Goal: Task Accomplishment & Management: Complete application form

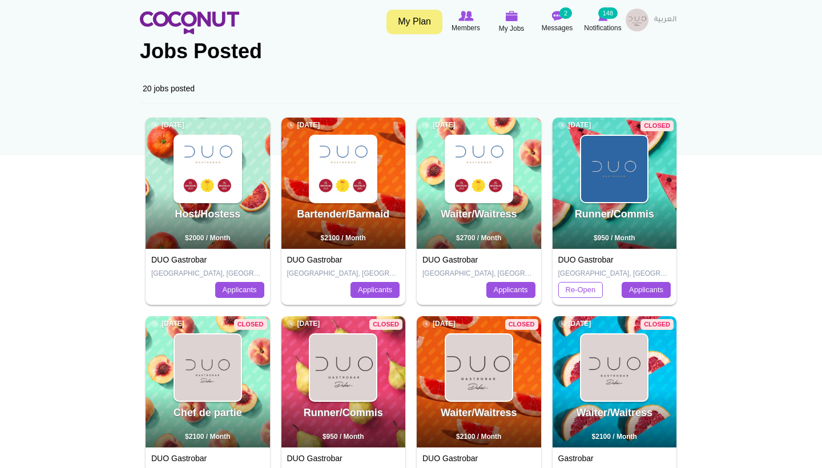
scroll to position [76, 0]
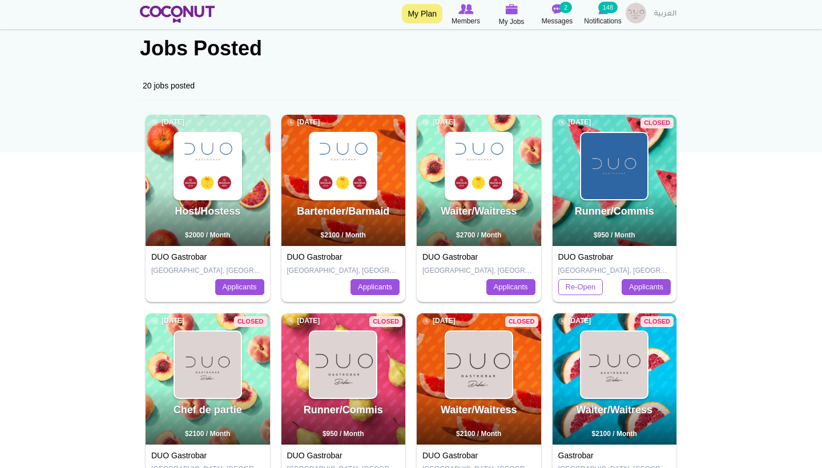
click at [621, 178] on img at bounding box center [614, 166] width 66 height 66
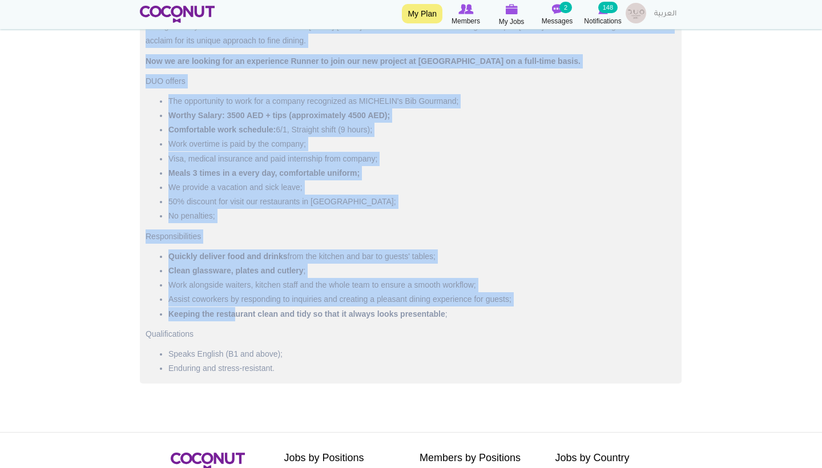
scroll to position [747, 0]
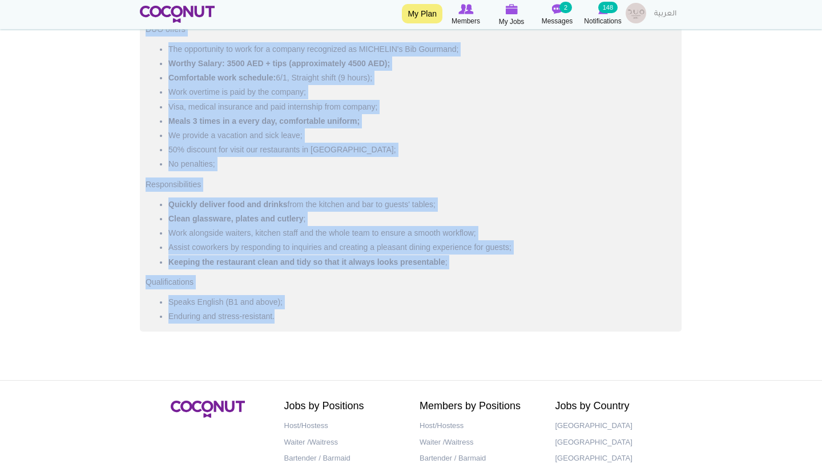
drag, startPoint x: 146, startPoint y: 128, endPoint x: 298, endPoint y: 327, distance: 249.6
click at [297, 327] on div "At DUO Gastrobar we are redefining the fine casual dining experience with a mod…" at bounding box center [411, 127] width 542 height 410
copy div "At DUO Gastrobar we are redefining the fine casual dining experience with a mod…"
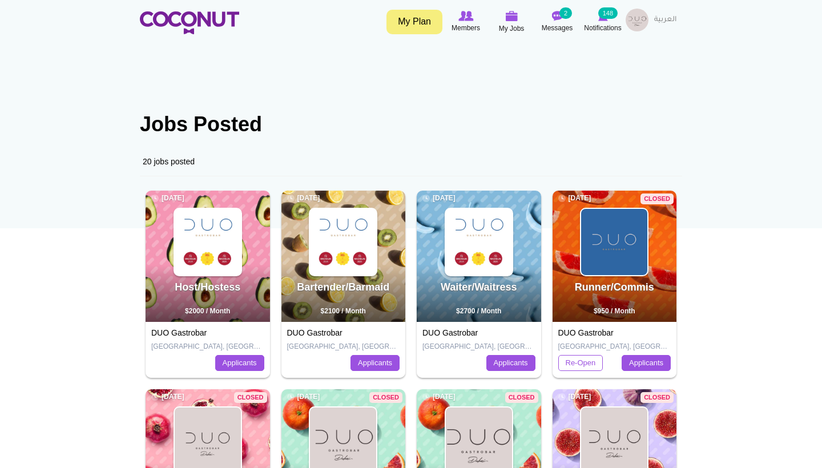
click at [244, 13] on div "My Plan Members My Jobs Post a Job Messages 2 Notifications 148 My Profile My C…" at bounding box center [411, 23] width 542 height 29
click at [216, 17] on img at bounding box center [189, 22] width 99 height 23
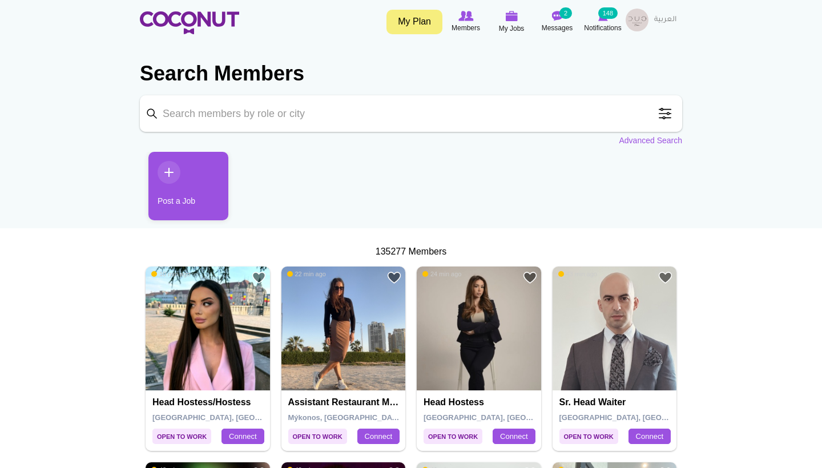
click at [199, 212] on link "Post a Job" at bounding box center [188, 186] width 80 height 69
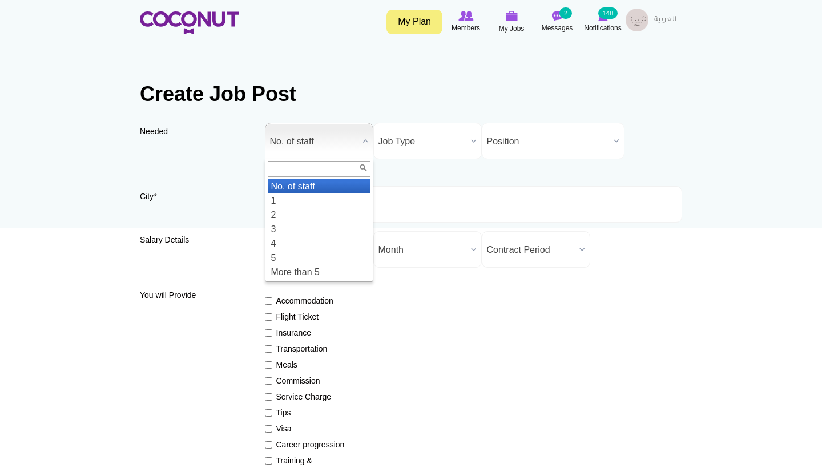
click at [336, 134] on span "No. of staff" at bounding box center [314, 141] width 88 height 37
drag, startPoint x: 0, startPoint y: 0, endPoint x: 303, endPoint y: 194, distance: 359.9
click at [303, 194] on li "1" at bounding box center [319, 201] width 103 height 14
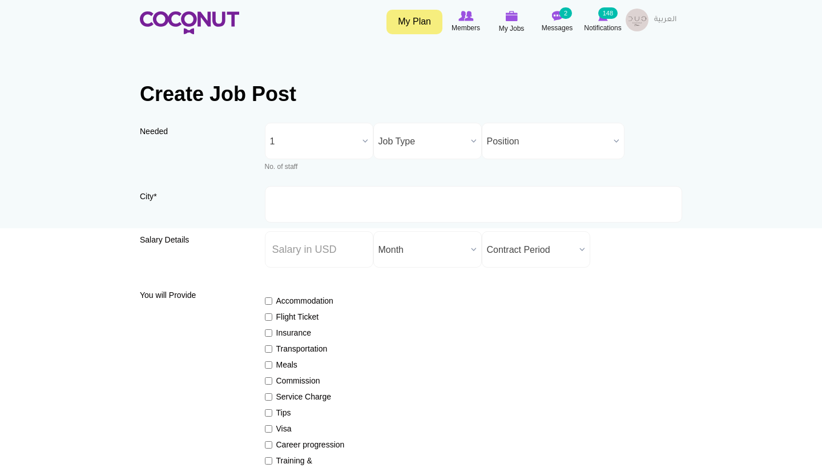
drag, startPoint x: 303, startPoint y: 194, endPoint x: 403, endPoint y: 139, distance: 113.9
click at [403, 139] on span "Job Type" at bounding box center [422, 141] width 88 height 37
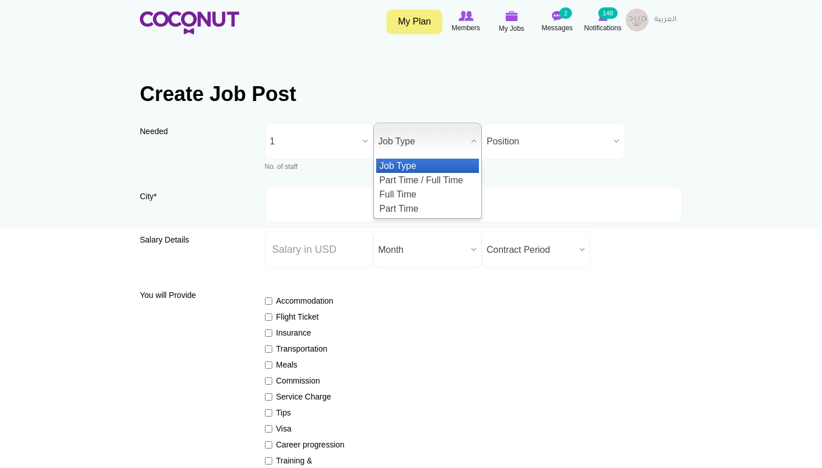
drag, startPoint x: 403, startPoint y: 139, endPoint x: 399, endPoint y: 191, distance: 51.5
click at [399, 191] on li "Full Time" at bounding box center [427, 194] width 103 height 14
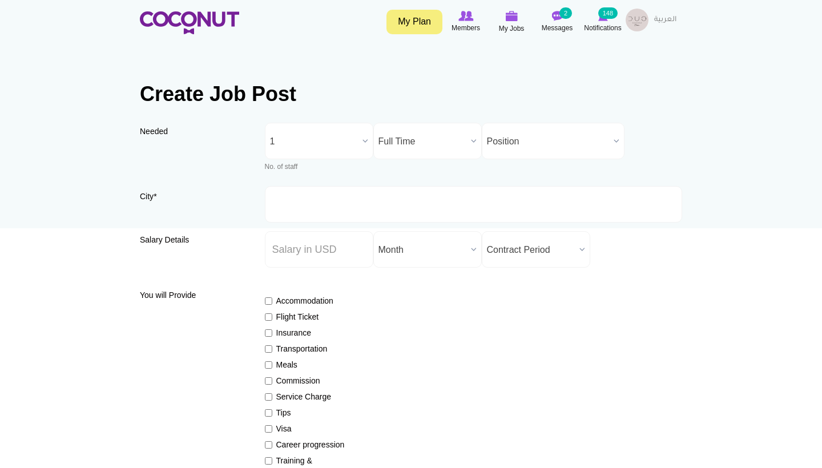
drag, startPoint x: 399, startPoint y: 191, endPoint x: 541, endPoint y: 133, distance: 152.9
click at [541, 133] on span "Position" at bounding box center [548, 141] width 122 height 37
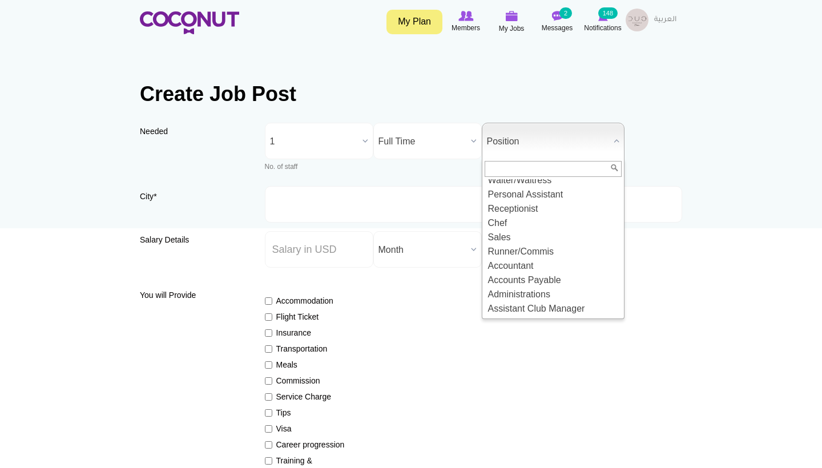
scroll to position [50, 0]
click at [507, 245] on li "Runner/Commis" at bounding box center [553, 251] width 137 height 14
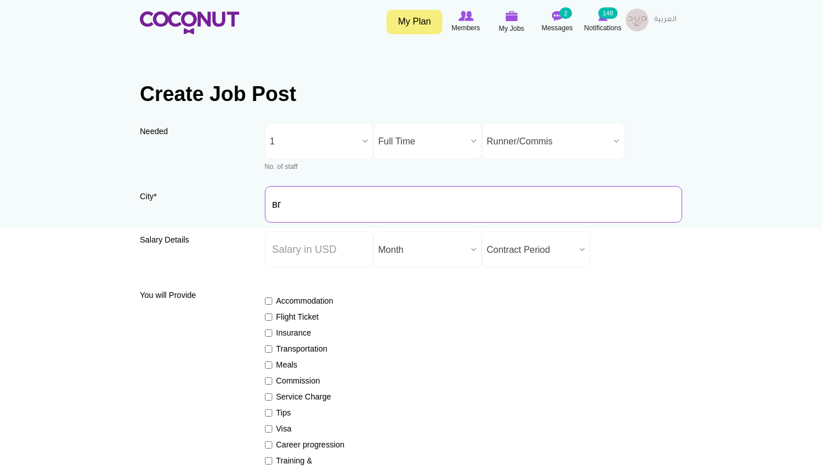
type input "в"
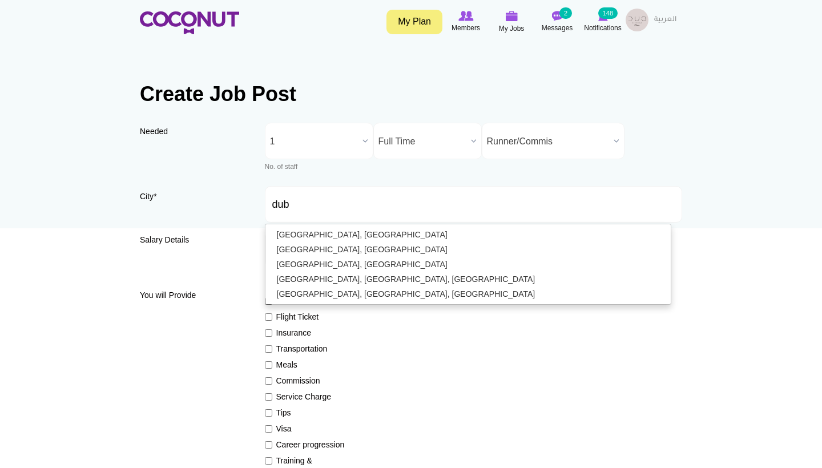
type input "[GEOGRAPHIC_DATA], [GEOGRAPHIC_DATA]"
click at [313, 226] on ul "Dubai, United Arab Emirates Dublin, Ireland Dubrovnik, Croatia Dubbo, NSW, Aust…" at bounding box center [468, 264] width 407 height 81
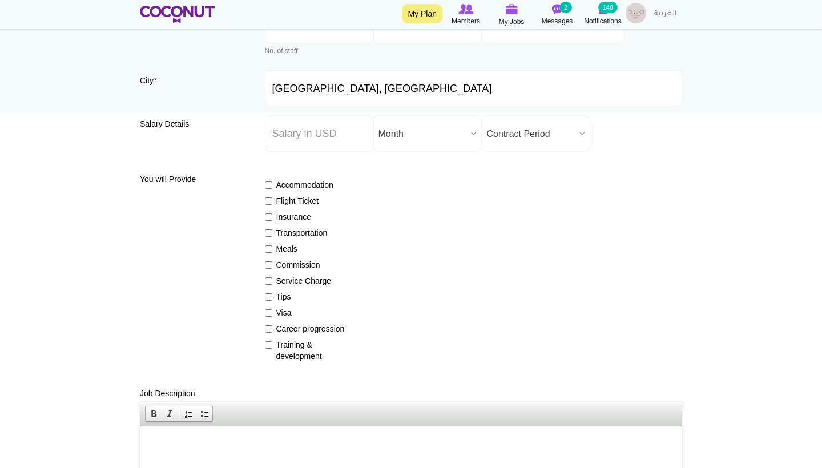
scroll to position [115, 0]
click at [420, 127] on span "Month" at bounding box center [422, 134] width 88 height 37
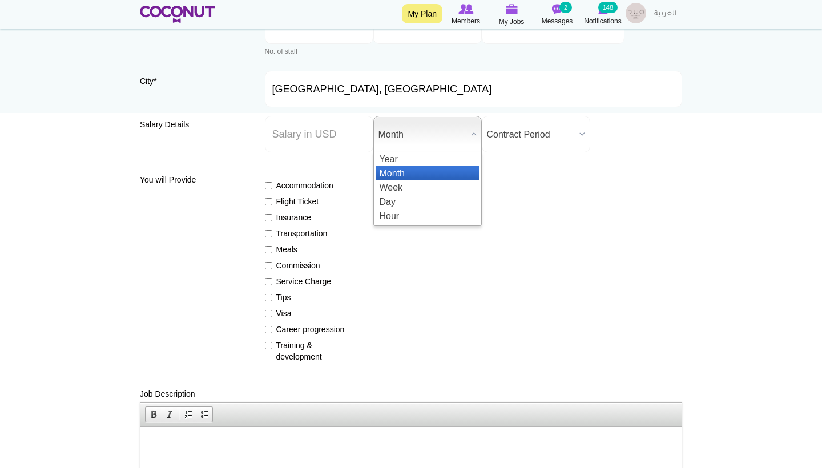
click at [405, 172] on li "Month" at bounding box center [427, 173] width 103 height 14
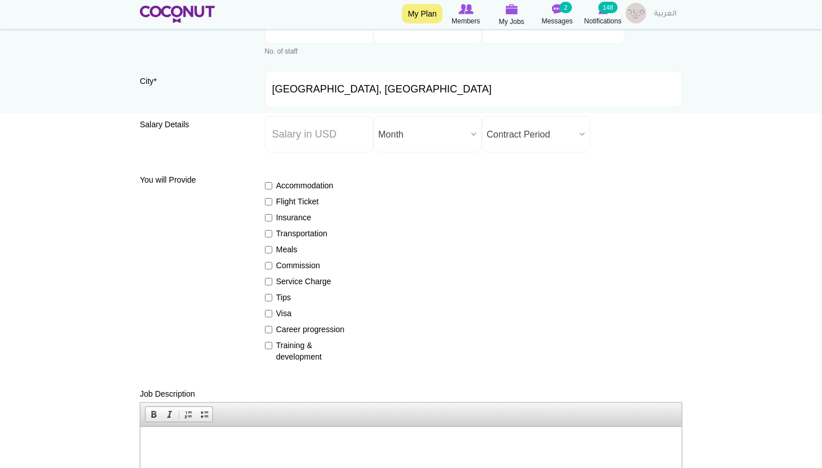
drag, startPoint x: 313, startPoint y: 226, endPoint x: 536, endPoint y: 131, distance: 242.5
click at [536, 131] on span "Contract Period" at bounding box center [531, 134] width 88 height 37
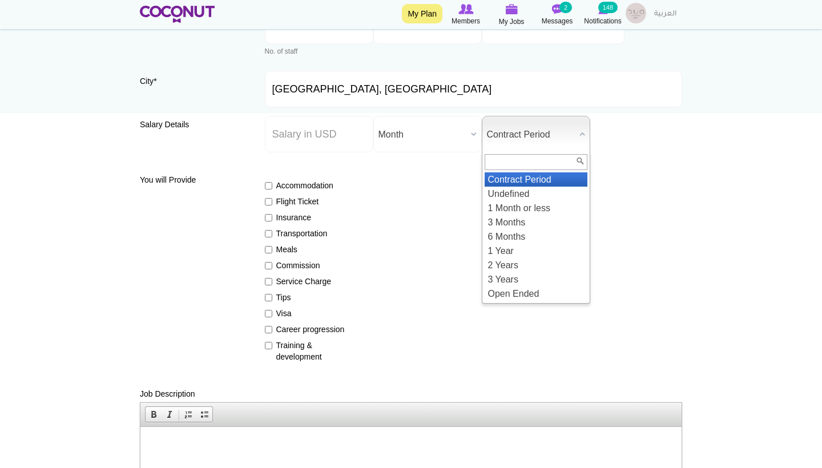
drag, startPoint x: 536, startPoint y: 131, endPoint x: 498, endPoint y: 261, distance: 134.9
click at [498, 261] on li "2 Years" at bounding box center [536, 265] width 103 height 14
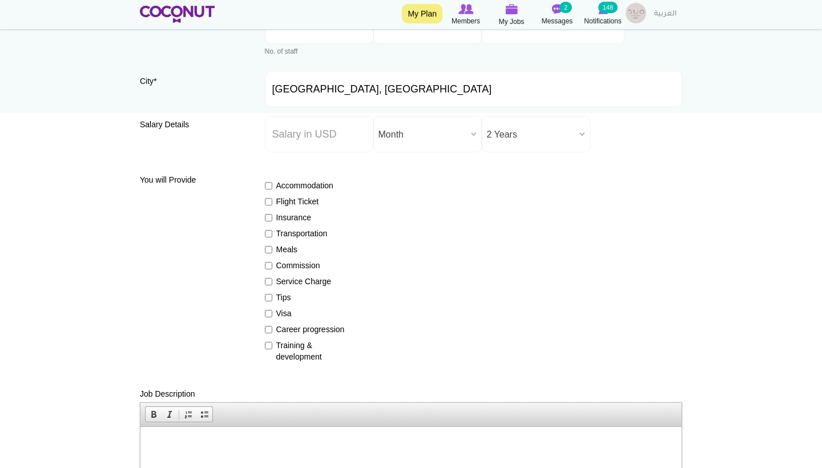
scroll to position [165, 0]
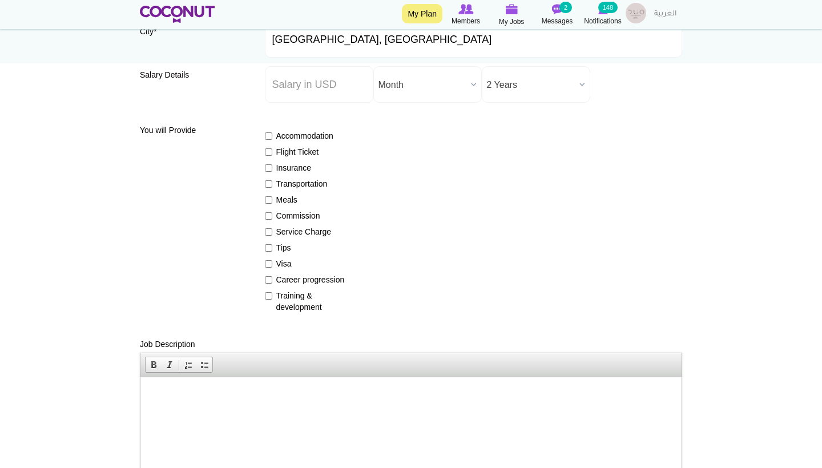
click at [249, 412] on html at bounding box center [410, 394] width 541 height 35
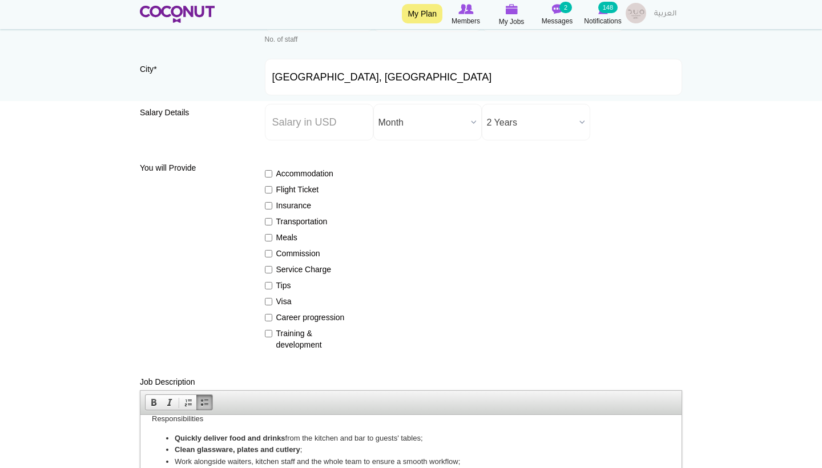
scroll to position [117, 0]
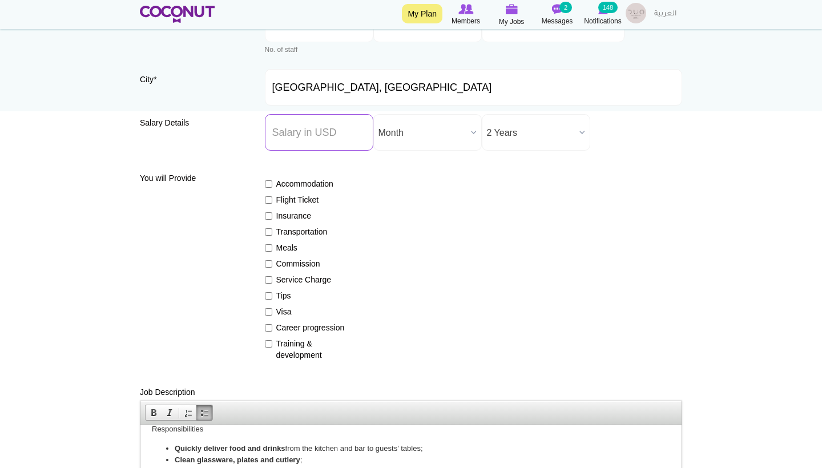
click at [315, 140] on input "Salary ($) *" at bounding box center [319, 132] width 108 height 37
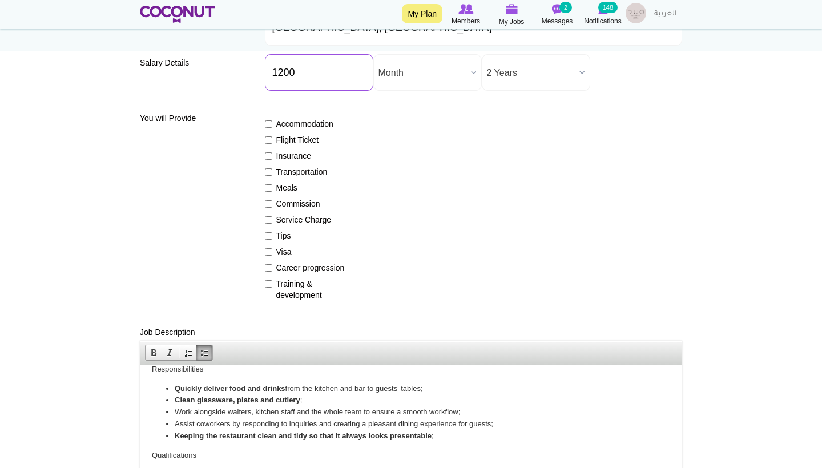
scroll to position [176, 0]
type input "1200"
click at [292, 156] on label "Insurance" at bounding box center [306, 156] width 83 height 11
click at [272, 156] on input "Insurance" at bounding box center [268, 156] width 7 height 7
checkbox input "true"
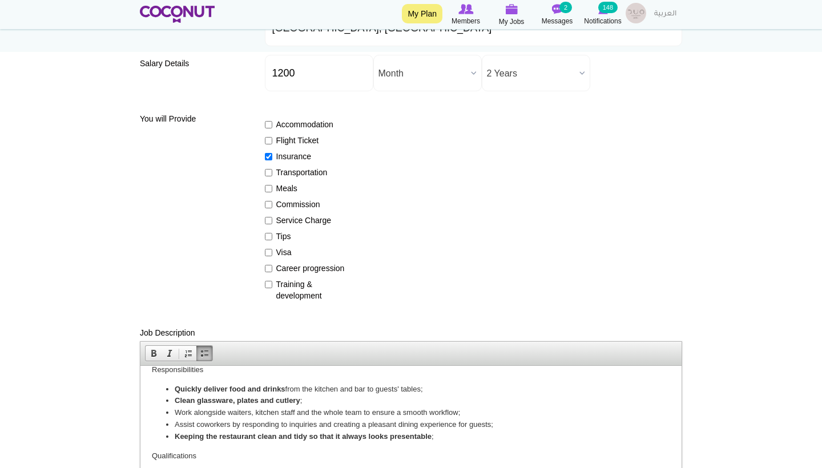
click at [292, 180] on div "Accommodation Flight Ticket Insurance Transportation Meals Commission Service C…" at bounding box center [474, 204] width 418 height 193
click at [291, 185] on label "Meals" at bounding box center [306, 188] width 83 height 11
click at [272, 185] on input "Meals" at bounding box center [268, 188] width 7 height 7
checkbox input "true"
click at [285, 232] on label "Tips" at bounding box center [306, 236] width 83 height 11
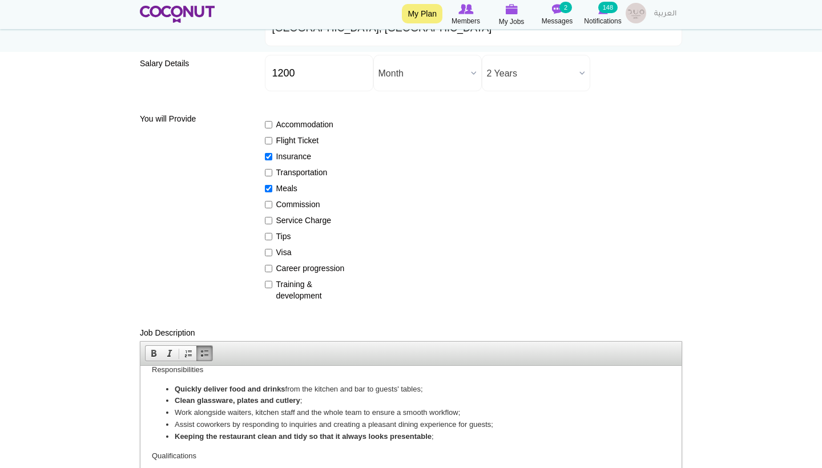
click at [272, 233] on input "Tips" at bounding box center [268, 236] width 7 height 7
checkbox input "true"
click at [285, 249] on label "Visa" at bounding box center [306, 252] width 83 height 11
click at [272, 249] on input "Visa" at bounding box center [268, 252] width 7 height 7
checkbox input "true"
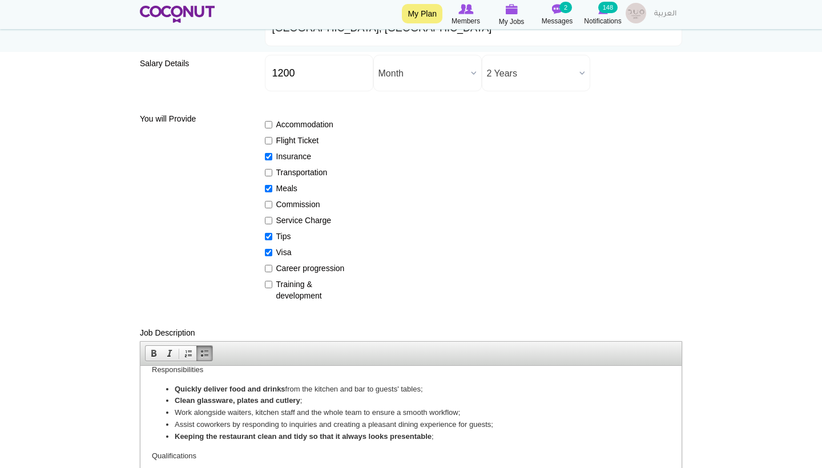
click at [291, 271] on label "Career progression" at bounding box center [306, 268] width 83 height 11
click at [272, 271] on input "Career progression" at bounding box center [268, 268] width 7 height 7
checkbox input "true"
click at [291, 295] on label "Training & development" at bounding box center [306, 290] width 83 height 23
click at [272, 288] on input "Training & development" at bounding box center [268, 284] width 7 height 7
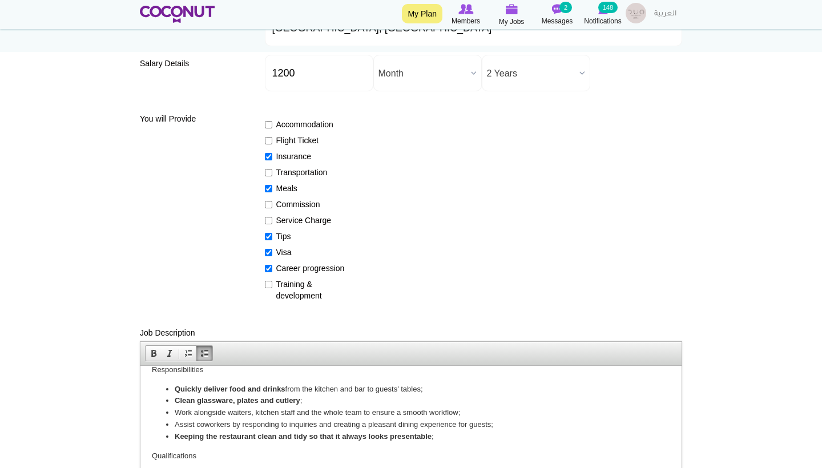
checkbox input "true"
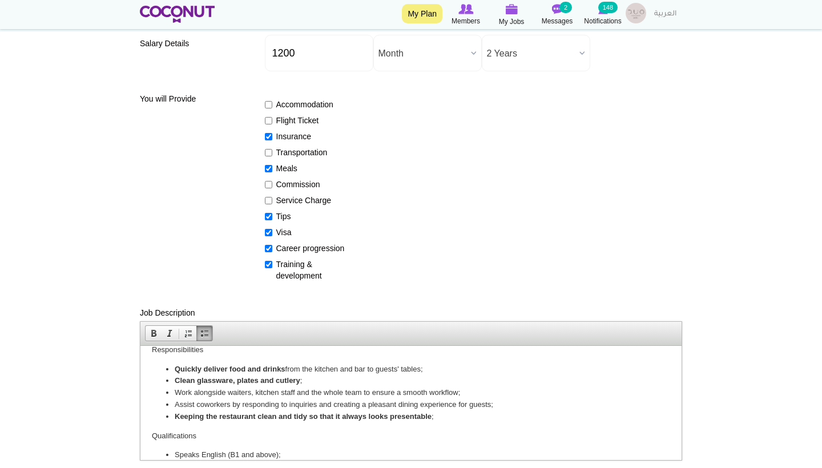
scroll to position [204, 0]
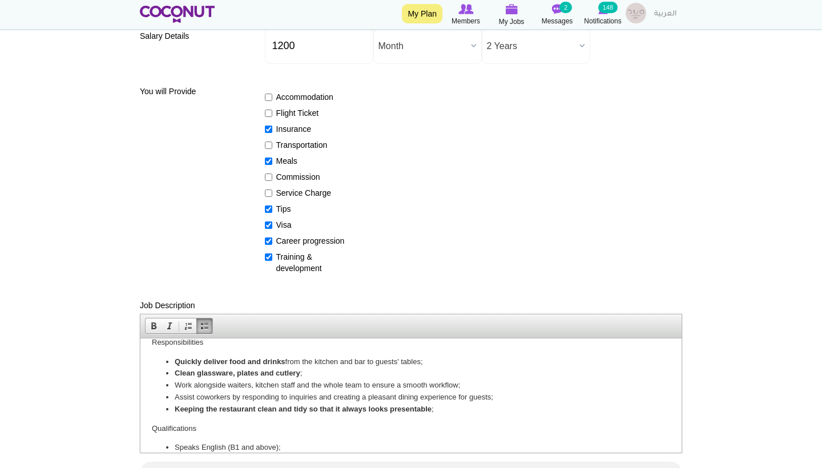
click at [285, 147] on label "Transportation" at bounding box center [306, 144] width 83 height 11
click at [272, 147] on input "Transportation" at bounding box center [268, 145] width 7 height 7
checkbox input "true"
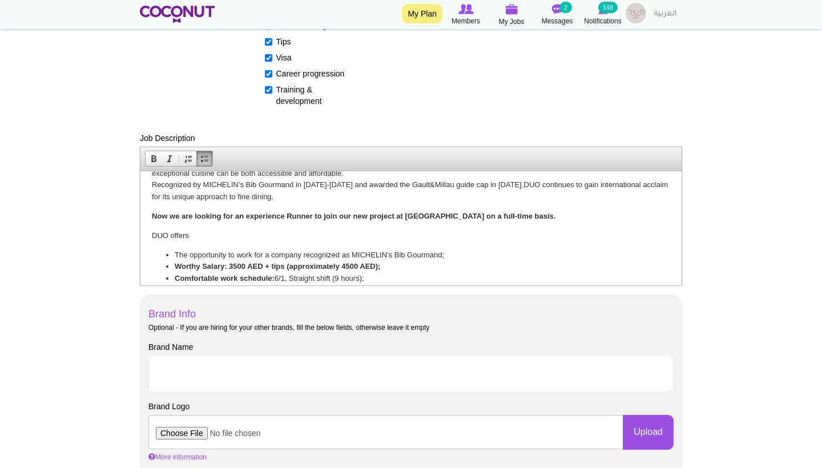
scroll to position [34, 0]
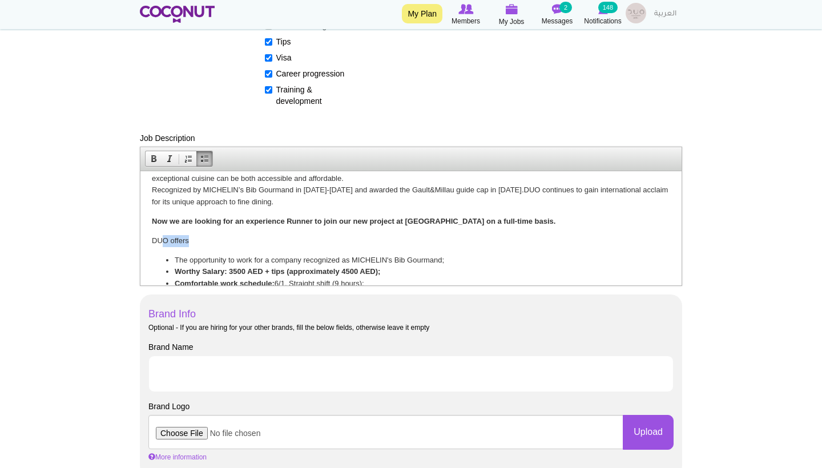
drag, startPoint x: 182, startPoint y: 239, endPoint x: 160, endPoint y: 239, distance: 21.1
click at [161, 239] on p "DUO offers" at bounding box center [411, 241] width 518 height 12
drag, startPoint x: 211, startPoint y: 228, endPoint x: 157, endPoint y: 228, distance: 54.2
click at [158, 228] on body "At DUO Gastrobar we are redefining the fine casual dining experience with a mod…" at bounding box center [411, 322] width 518 height 349
drag, startPoint x: 191, startPoint y: 238, endPoint x: 150, endPoint y: 238, distance: 41.7
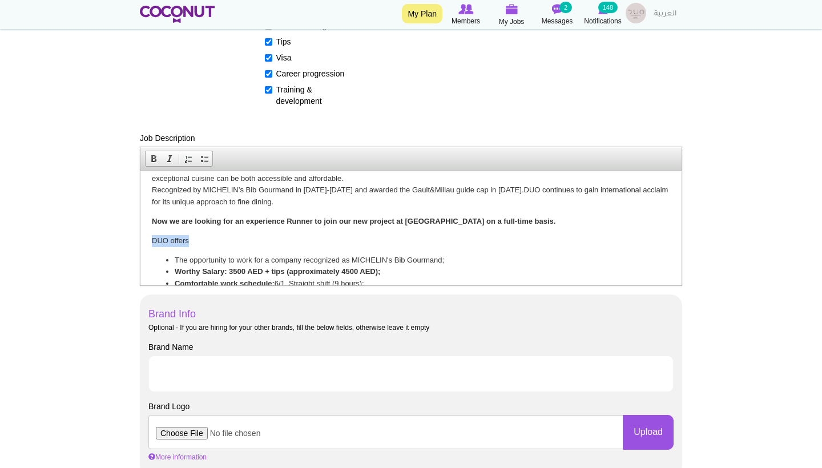
click at [150, 238] on html "At DUO Gastrobar we are redefining the fine casual dining experience with a mod…" at bounding box center [410, 323] width 541 height 372
drag, startPoint x: 441, startPoint y: 217, endPoint x: 407, endPoint y: 218, distance: 33.7
click at [407, 219] on strong "Now we are looking for an experience Runner to join our new project at Dubai Hi…" at bounding box center [354, 220] width 404 height 9
click at [440, 218] on strong "Now we are looking for an experience Runner to join our new project at Dubai Hi…" at bounding box center [354, 220] width 404 height 9
click at [439, 218] on strong "Now we are looking for an experience Runner to join our new project at Dubai Hi…" at bounding box center [354, 220] width 404 height 9
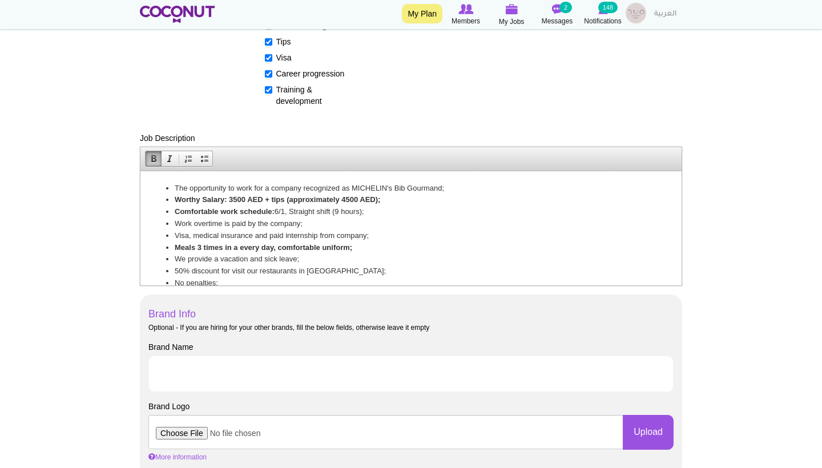
scroll to position [107, 0]
click at [360, 264] on li "50% discount for visit our restaurants in Dubai;" at bounding box center [411, 270] width 473 height 12
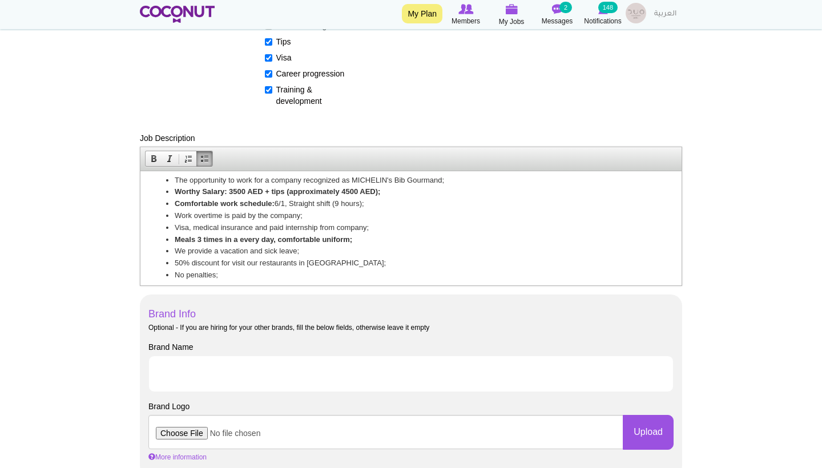
scroll to position [115, 0]
drag, startPoint x: 310, startPoint y: 240, endPoint x: 169, endPoint y: 242, distance: 141.0
click at [169, 243] on ul "The opportunity to work for a company recognized as MICHELIN's Bib Gourmand; Wo…" at bounding box center [411, 225] width 518 height 107
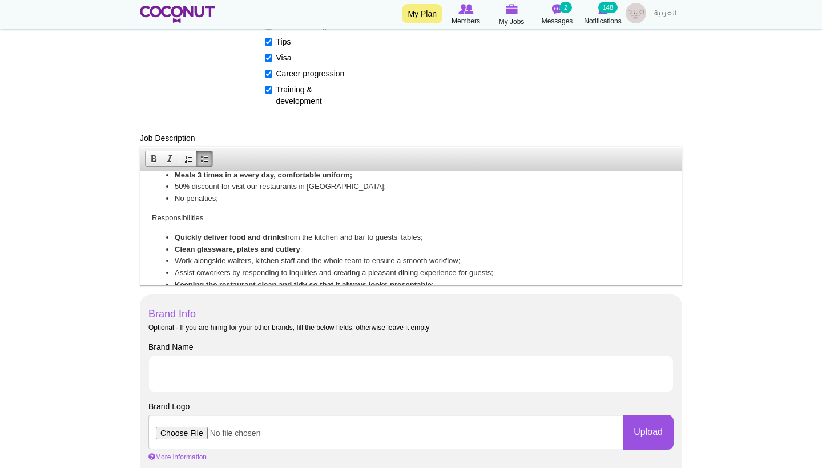
scroll to position [188, 0]
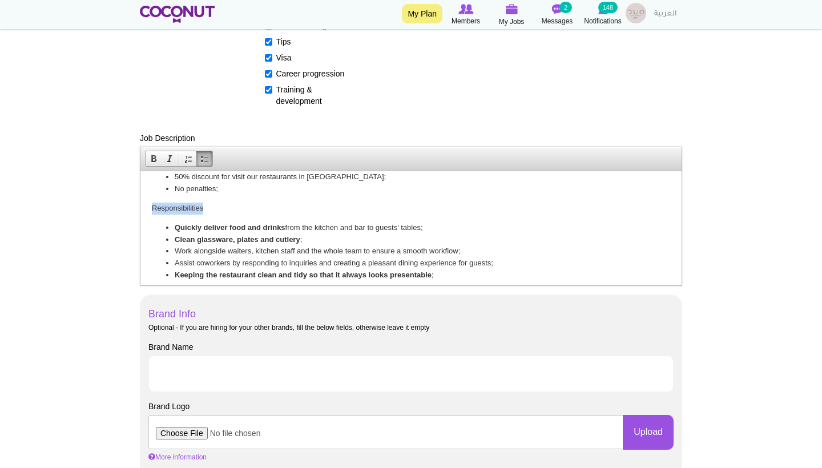
drag, startPoint x: 205, startPoint y: 201, endPoint x: 147, endPoint y: 199, distance: 58.3
click at [147, 200] on html "At DUO Gastrobar we are redefining the fine casual dining experience with a mod…" at bounding box center [410, 163] width 541 height 360
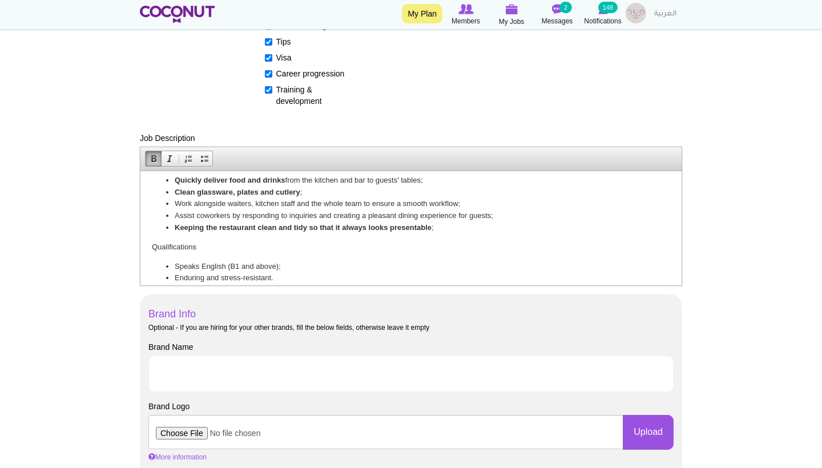
scroll to position [235, 0]
drag, startPoint x: 208, startPoint y: 235, endPoint x: 116, endPoint y: 235, distance: 91.9
click at [140, 235] on html "At DUO Gastrobar we are redefining the fine casual dining experience with a mod…" at bounding box center [410, 116] width 541 height 360
click at [260, 241] on p "Qualifications" at bounding box center [411, 247] width 518 height 12
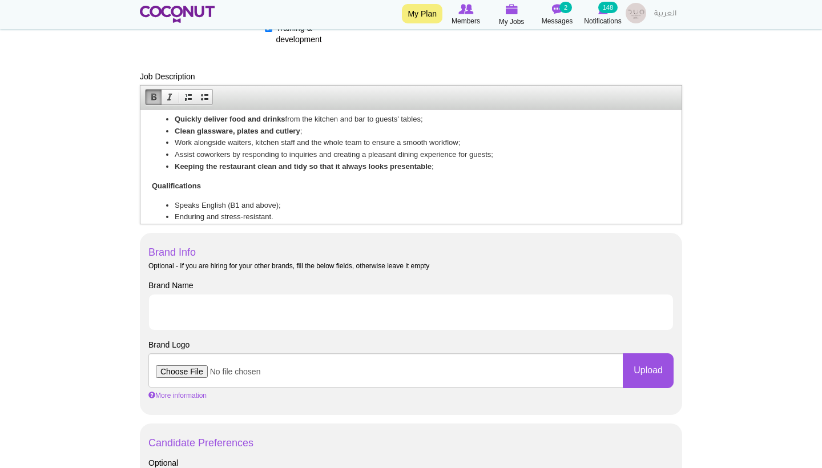
scroll to position [433, 0]
click at [302, 210] on li "Enduring and stress-resistant." at bounding box center [411, 216] width 473 height 12
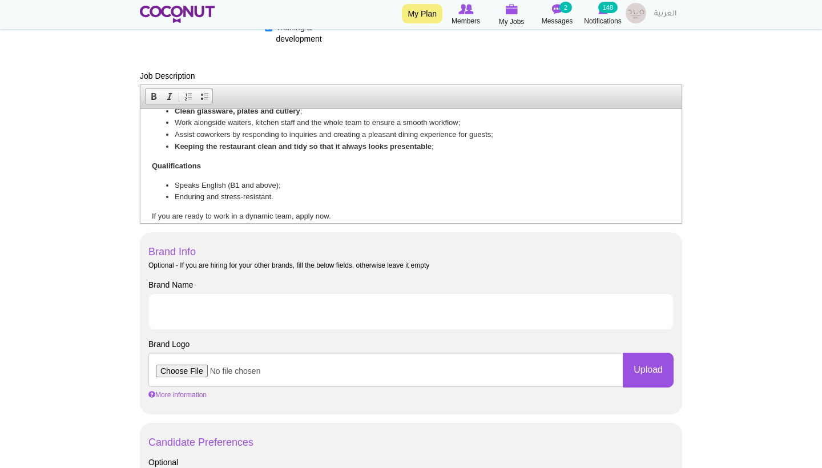
scroll to position [253, 0]
drag, startPoint x: 343, startPoint y: 207, endPoint x: 147, endPoint y: 205, distance: 195.8
click at [147, 206] on html "At DUO Gastrobar we are redefining the fine casual dining experience with a mod…" at bounding box center [410, 44] width 541 height 379
click at [120, 267] on body "Toggle navigation My Plan Members My Jobs Post a Job Messages 2 Notifications 1…" at bounding box center [411, 386] width 822 height 1638
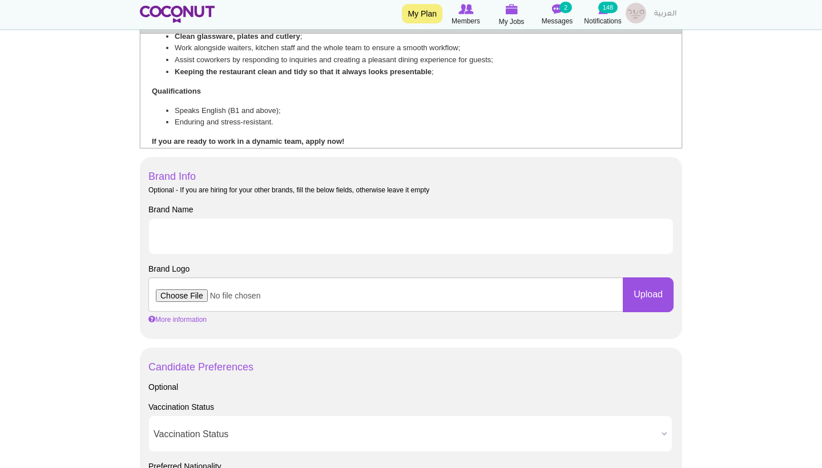
scroll to position [508, 0]
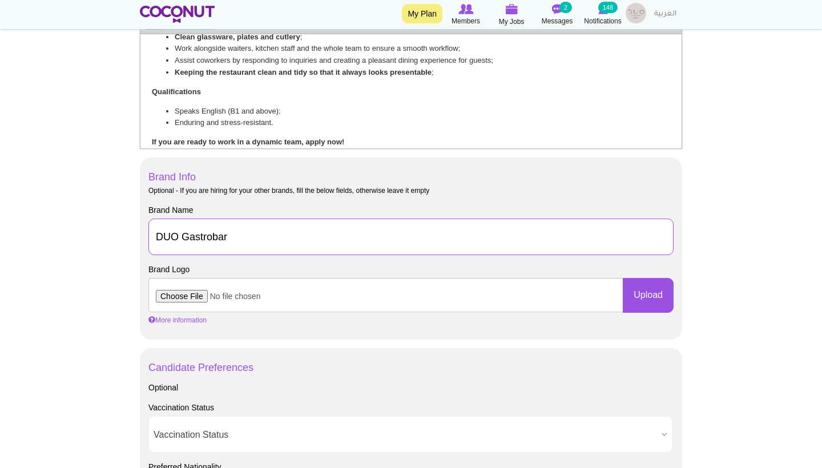
type input "DUO Gastrobar"
click at [175, 294] on input "file" at bounding box center [385, 295] width 475 height 34
type input "C:\fakepath\Artboard 1@2x-100.jpg"
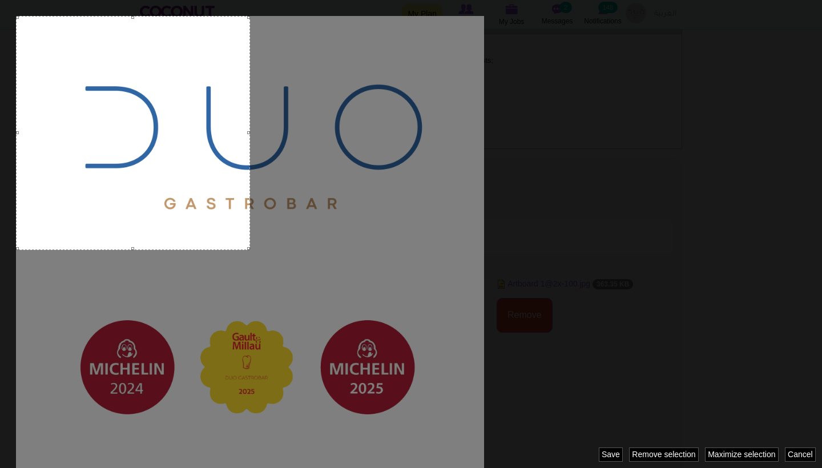
drag, startPoint x: 286, startPoint y: 204, endPoint x: 164, endPoint y: 83, distance: 171.6
click at [164, 83] on div at bounding box center [133, 133] width 234 height 234
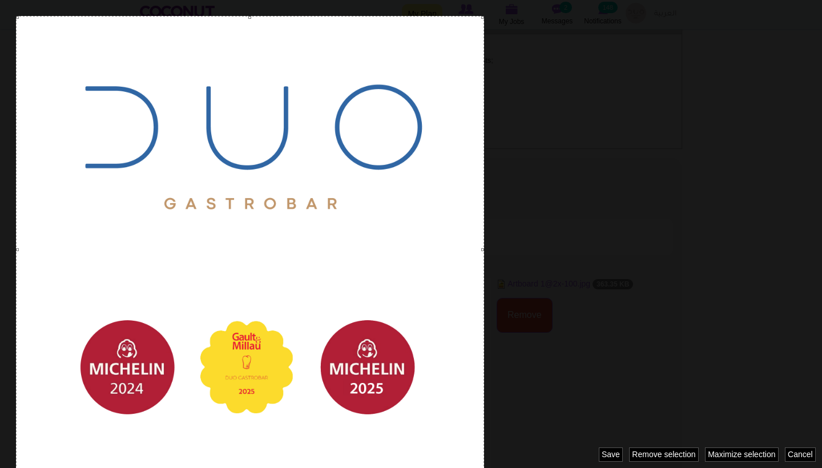
drag, startPoint x: 246, startPoint y: 245, endPoint x: 491, endPoint y: 466, distance: 330.6
click at [491, 466] on div at bounding box center [411, 234] width 822 height 468
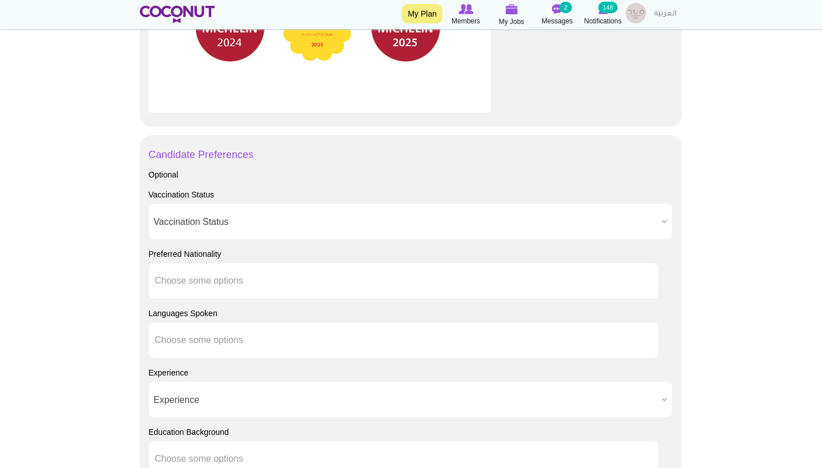
scroll to position [1072, 0]
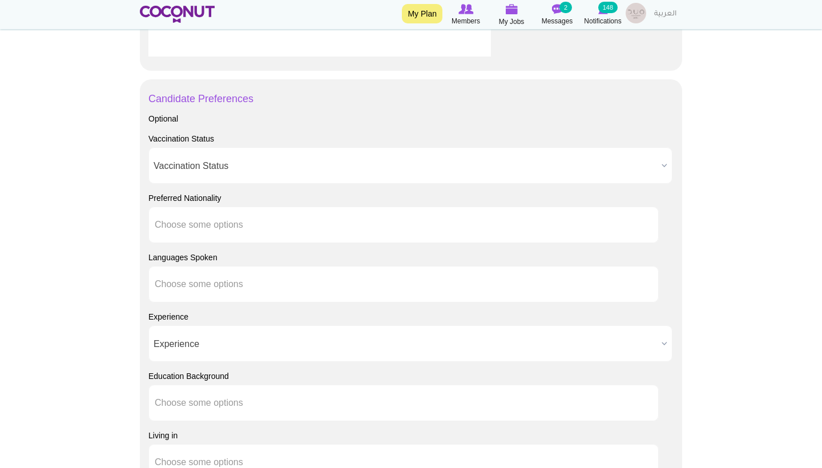
click at [248, 163] on span "Vaccination Status" at bounding box center [405, 166] width 503 height 37
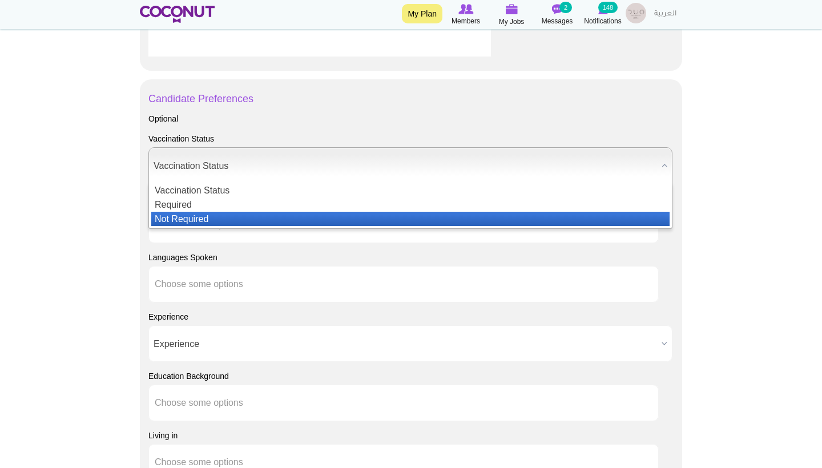
click at [227, 215] on li "Not Required" at bounding box center [410, 219] width 518 height 14
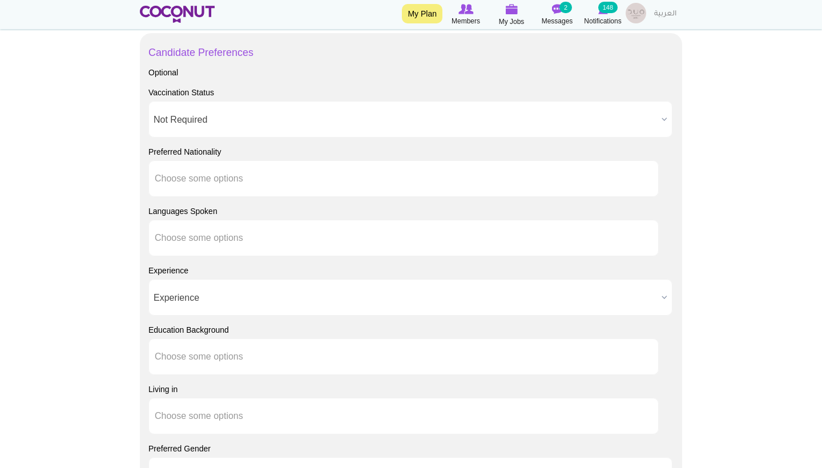
scroll to position [1138, 0]
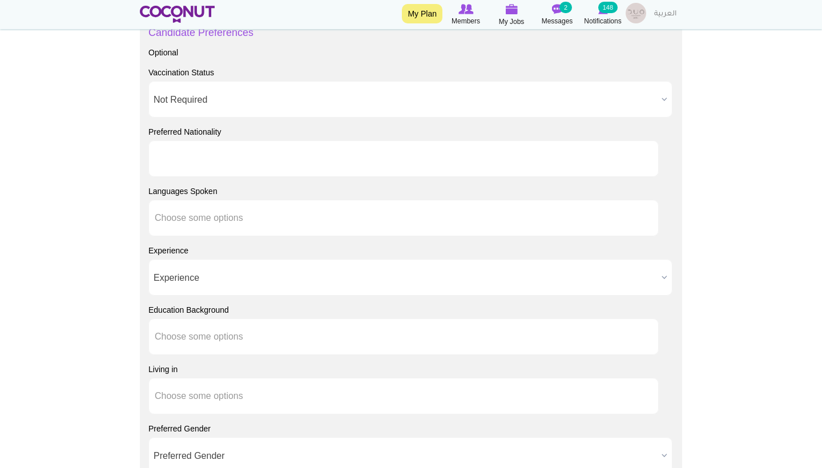
click at [206, 167] on li at bounding box center [206, 159] width 103 height 24
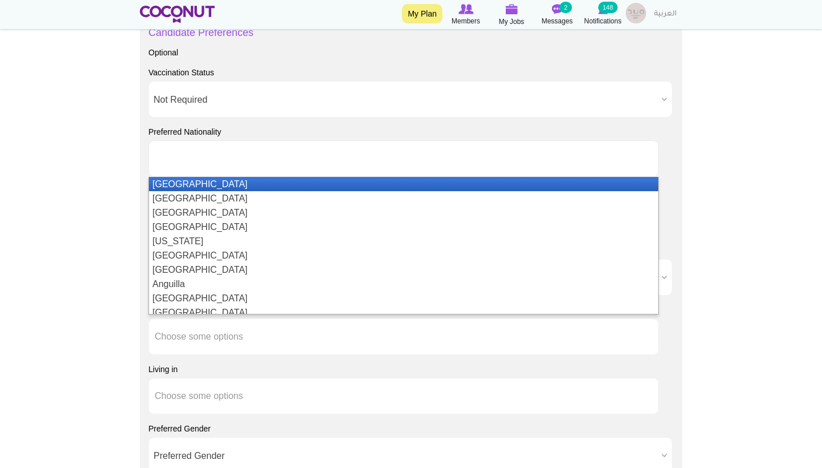
type input "Choose some options"
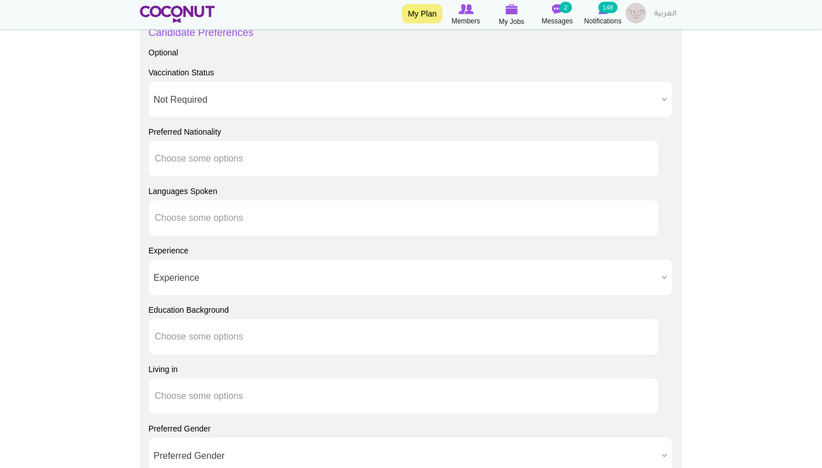
click at [176, 189] on label "Languages Spoken" at bounding box center [182, 191] width 69 height 11
click at [0, 0] on select "Abkhazian Afar Afrikaans Akan Albanian Amharic Arabic Armenian Assamese Asturia…" at bounding box center [0, 0] width 0 height 0
type input "Choose some options"
type input "en"
click at [181, 242] on li "En glish" at bounding box center [403, 243] width 509 height 14
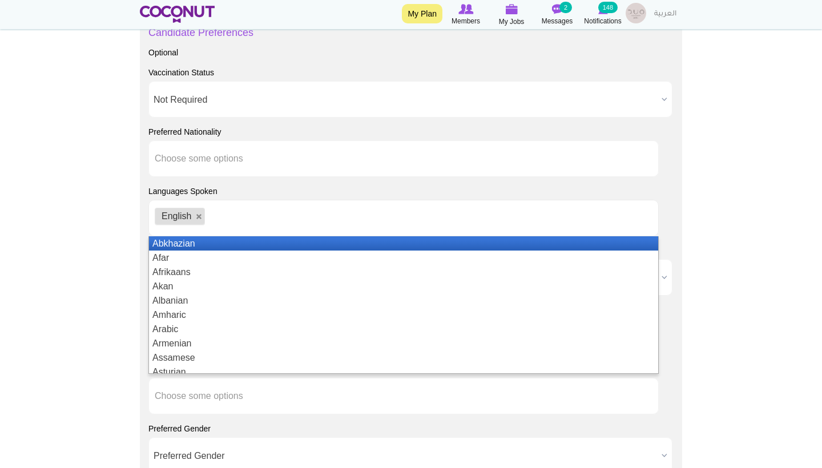
scroll to position [55, 0]
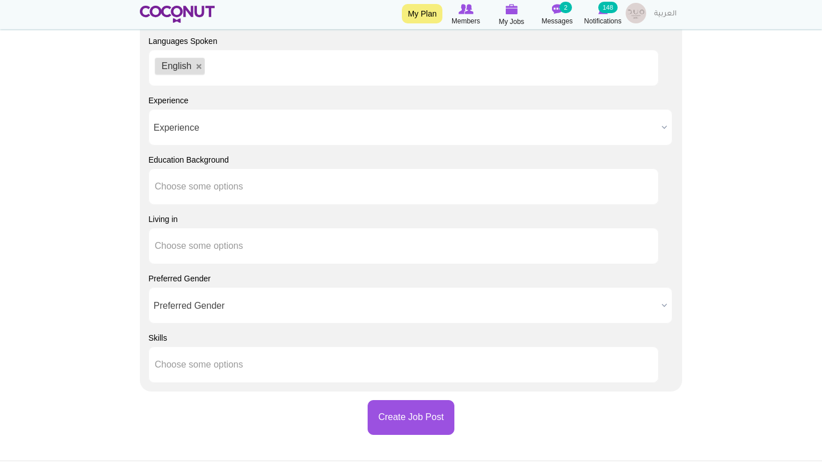
scroll to position [1290, 0]
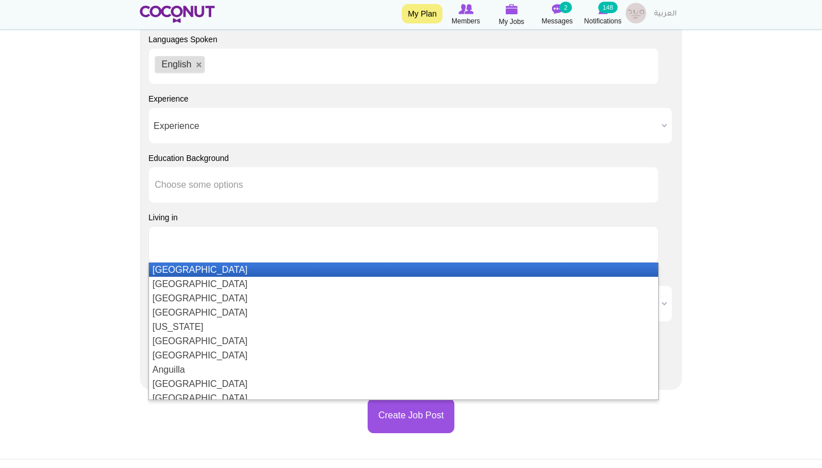
click at [174, 244] on input "text" at bounding box center [206, 244] width 103 height 10
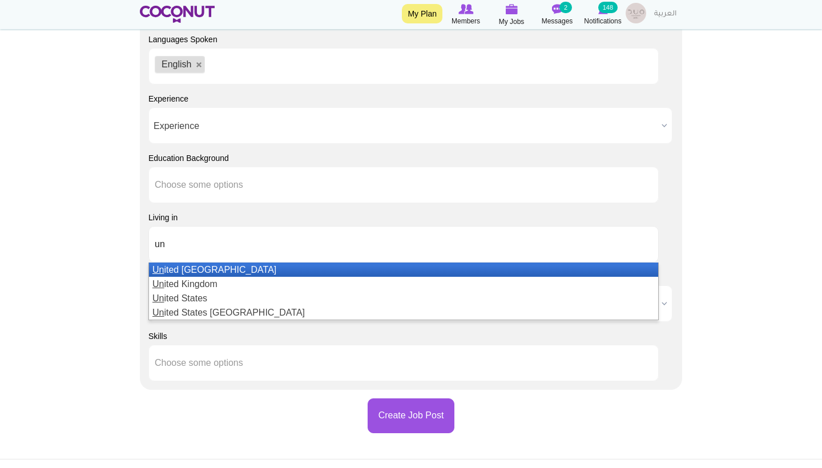
type input "un"
click at [197, 267] on li "Un ited Arab Emirates" at bounding box center [403, 270] width 509 height 14
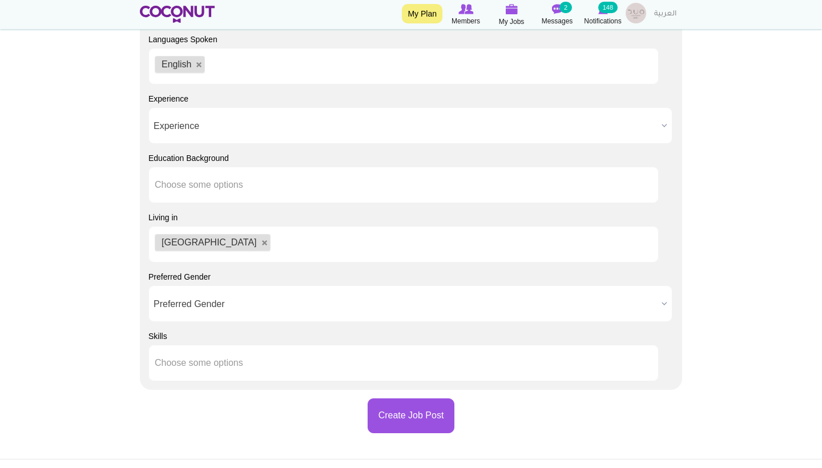
scroll to position [1368, 0]
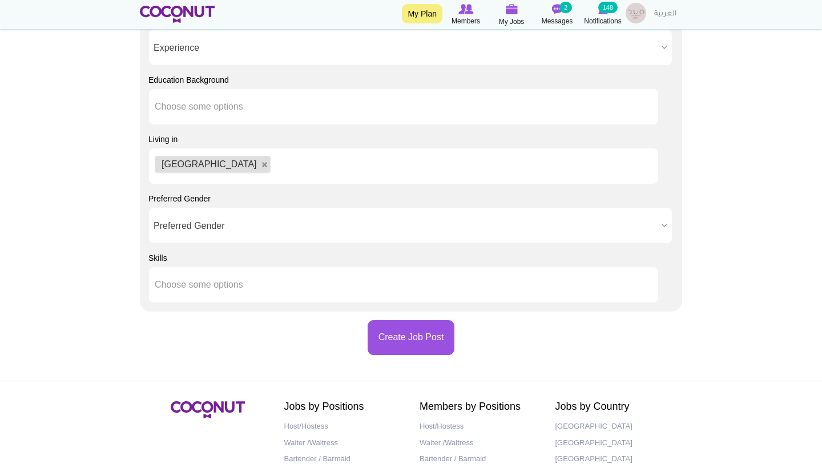
click at [206, 232] on span "Preferred Gender" at bounding box center [405, 226] width 503 height 37
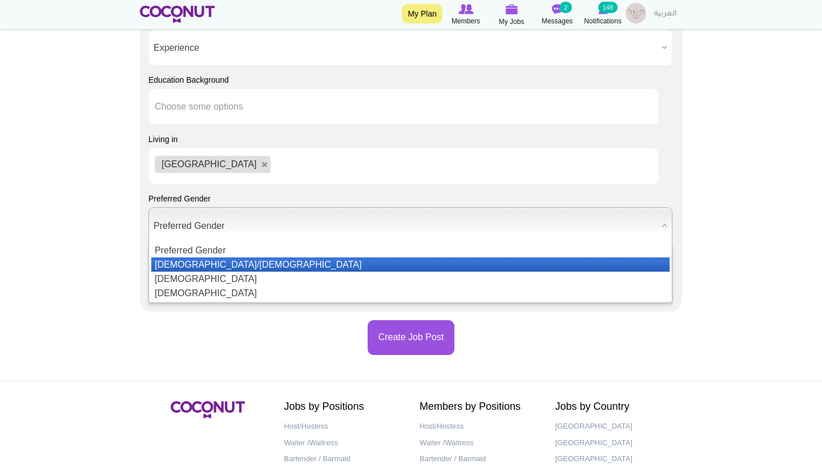
click at [206, 267] on li "Male/Female" at bounding box center [410, 264] width 518 height 14
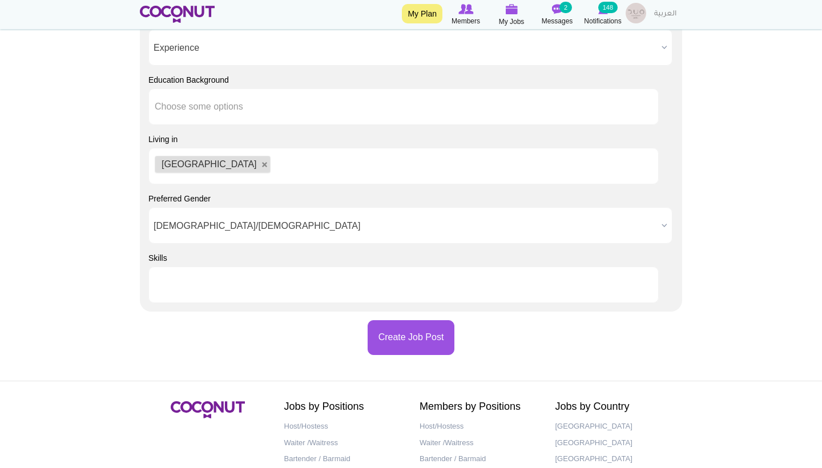
click at [308, 284] on ul at bounding box center [403, 285] width 510 height 37
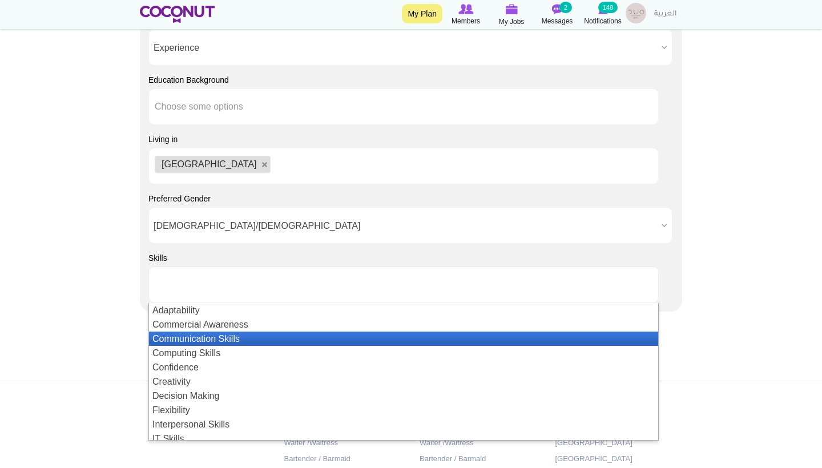
click at [210, 341] on li "Communication Skills" at bounding box center [403, 339] width 509 height 14
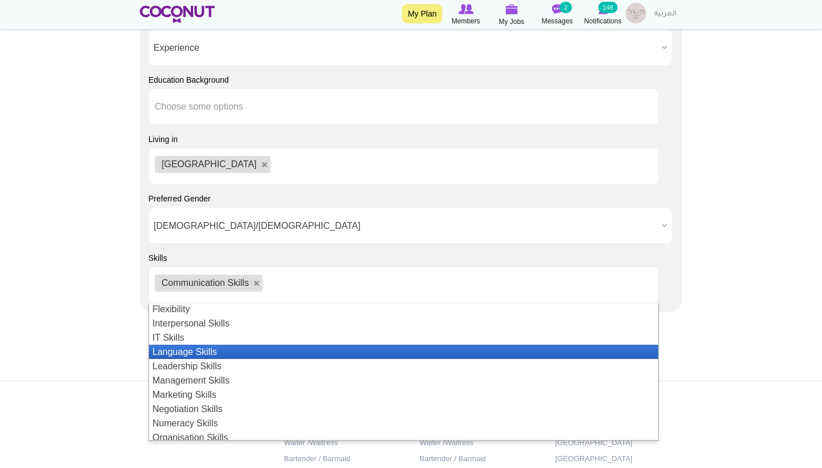
scroll to position [102, 0]
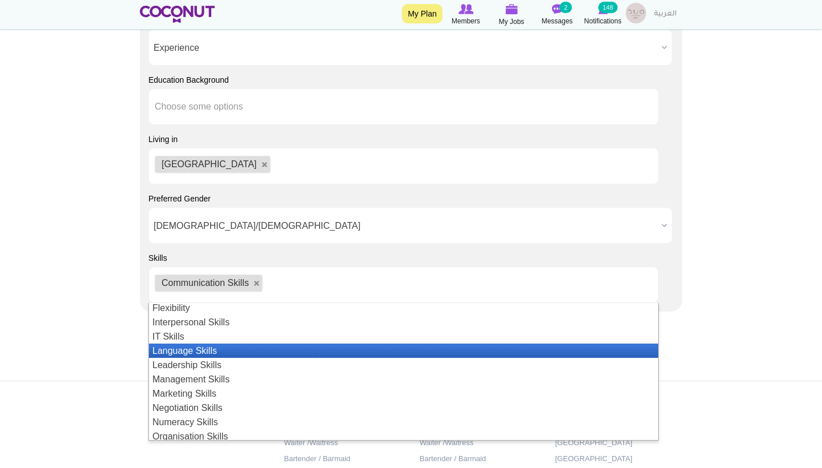
click at [209, 350] on li "Language Skills" at bounding box center [403, 351] width 509 height 14
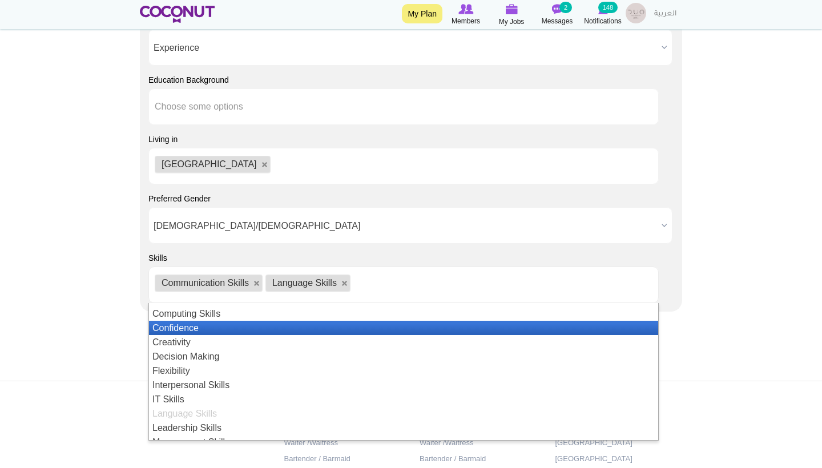
scroll to position [44, 0]
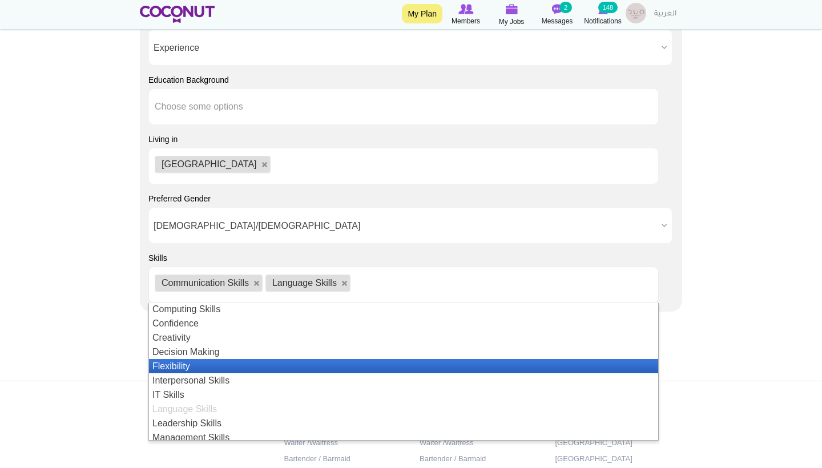
click at [202, 370] on li "Flexibility" at bounding box center [403, 366] width 509 height 14
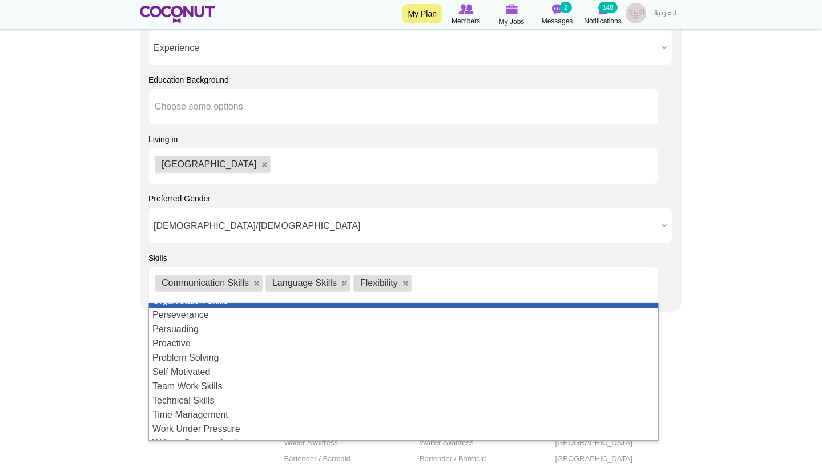
scroll to position [248, 0]
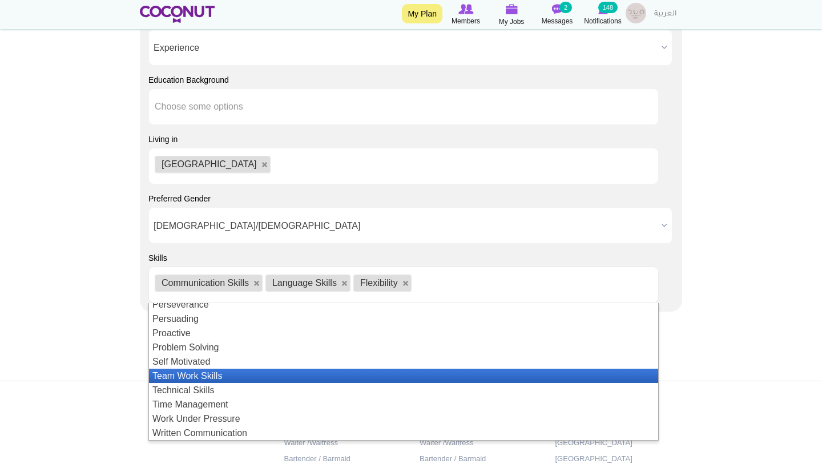
click at [187, 380] on li "Team Work Skills" at bounding box center [403, 376] width 509 height 14
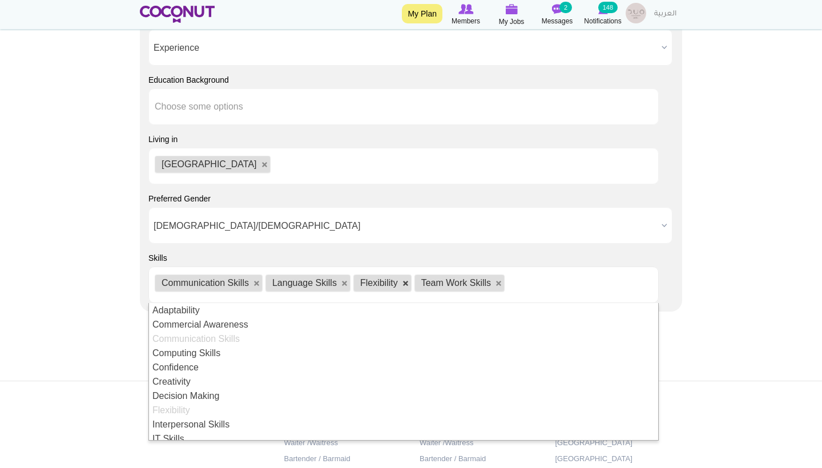
click at [409, 281] on link at bounding box center [405, 283] width 7 height 7
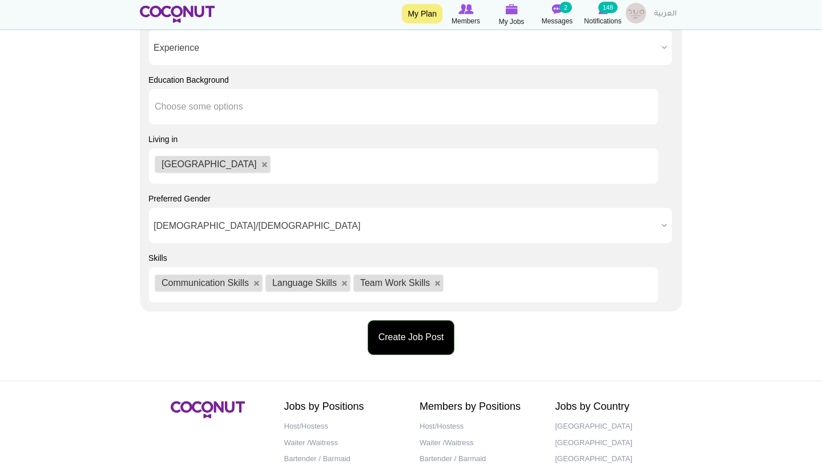
click at [428, 338] on button "Create Job Post" at bounding box center [411, 337] width 87 height 35
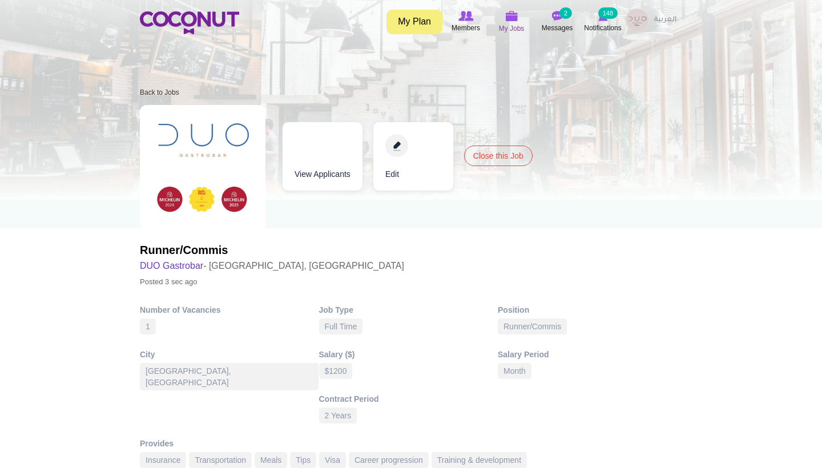
click at [511, 23] on span "My Jobs" at bounding box center [512, 28] width 26 height 11
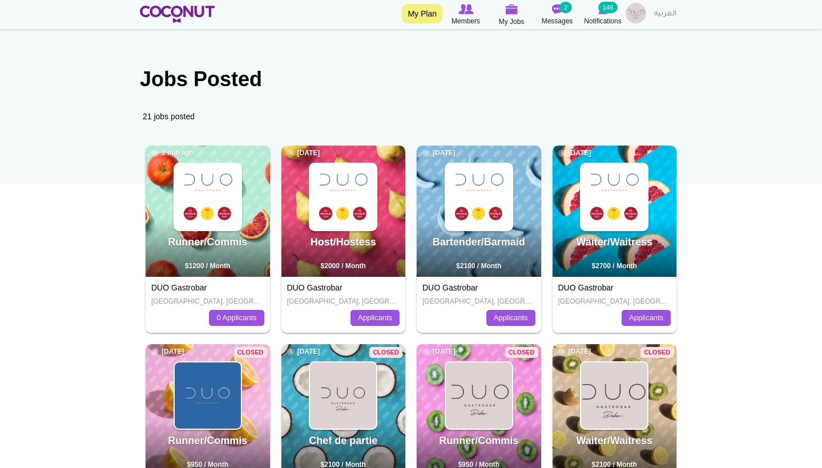
scroll to position [47, 0]
